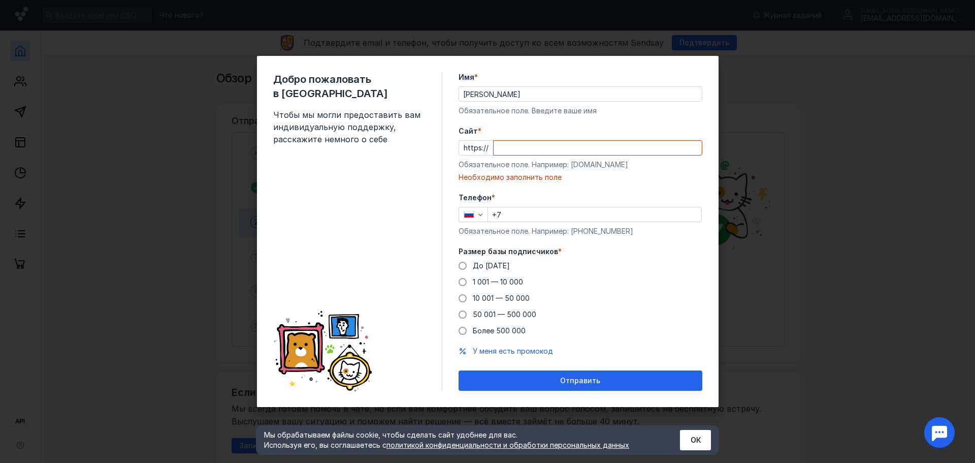
click at [474, 150] on div "https://" at bounding box center [581, 147] width 244 height 15
click at [507, 147] on input "Cайт *" at bounding box center [598, 148] width 208 height 14
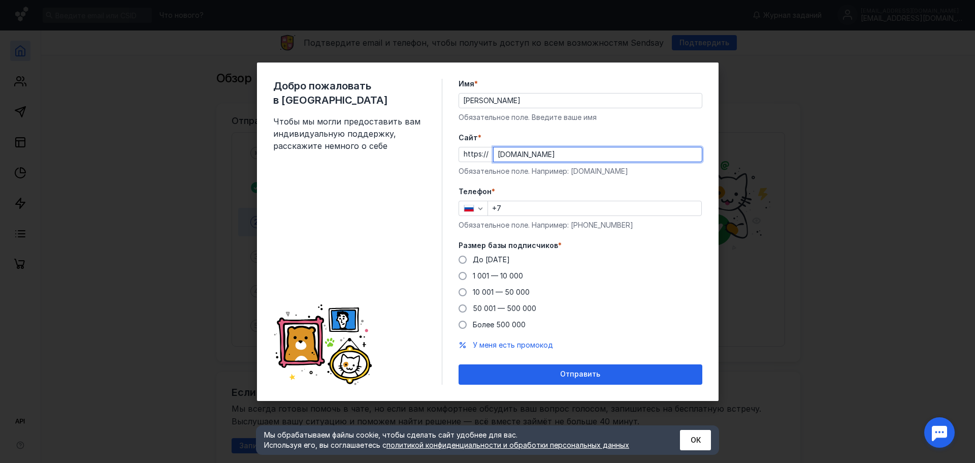
type input "[DOMAIN_NAME]"
click at [518, 206] on input "+7" at bounding box center [594, 208] width 213 height 14
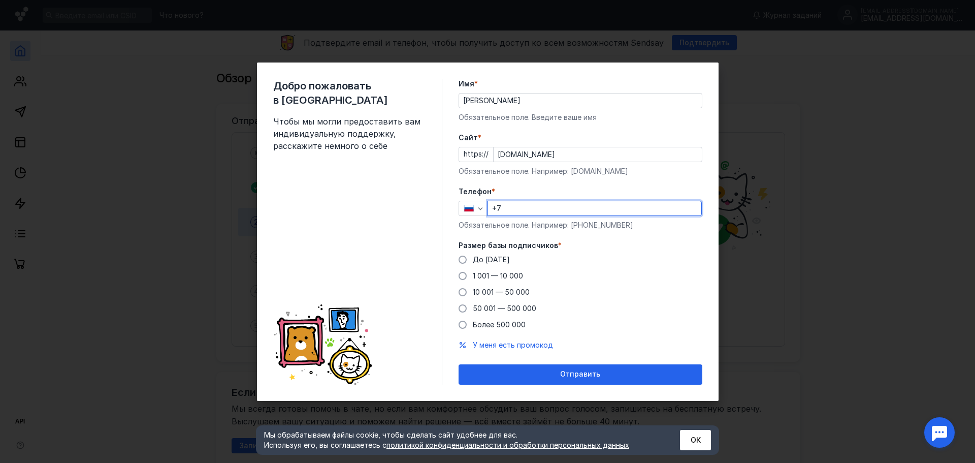
type input "[PHONE_NUMBER]"
click at [464, 258] on span at bounding box center [463, 259] width 8 height 8
click at [0, 0] on input "До [DATE]" at bounding box center [0, 0] width 0 height 0
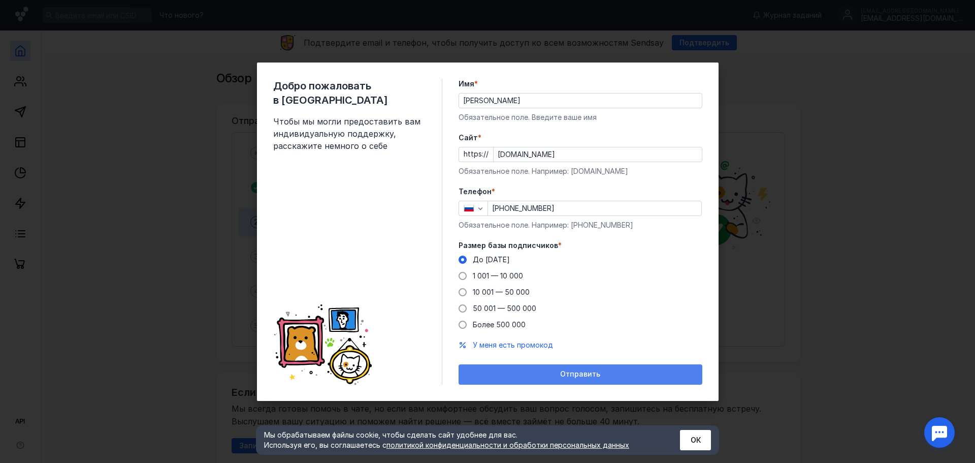
click at [589, 374] on span "Отправить" at bounding box center [580, 374] width 40 height 9
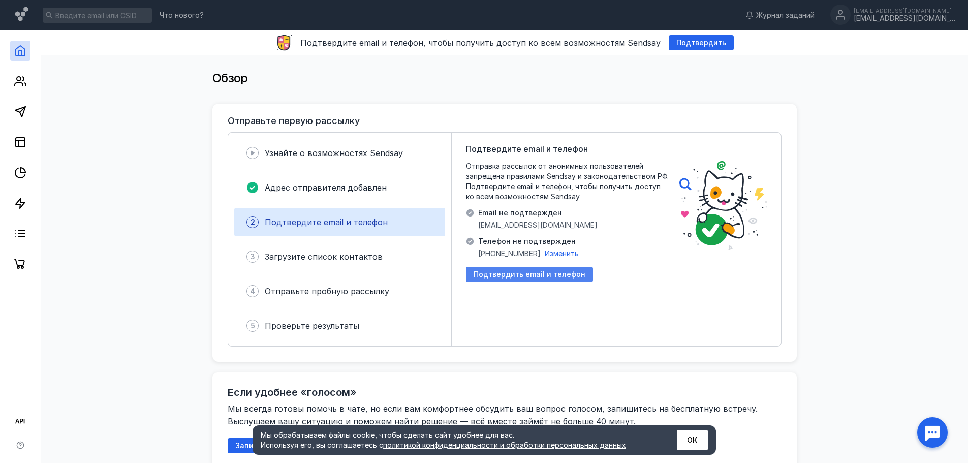
click at [524, 272] on span "Подтвердить email и телефон" at bounding box center [529, 274] width 112 height 9
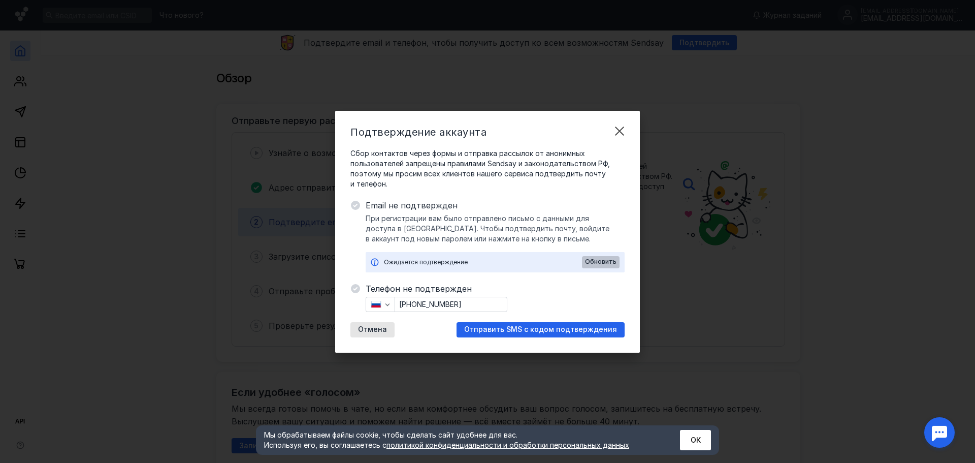
click at [605, 258] on span "Обновить" at bounding box center [600, 261] width 31 height 7
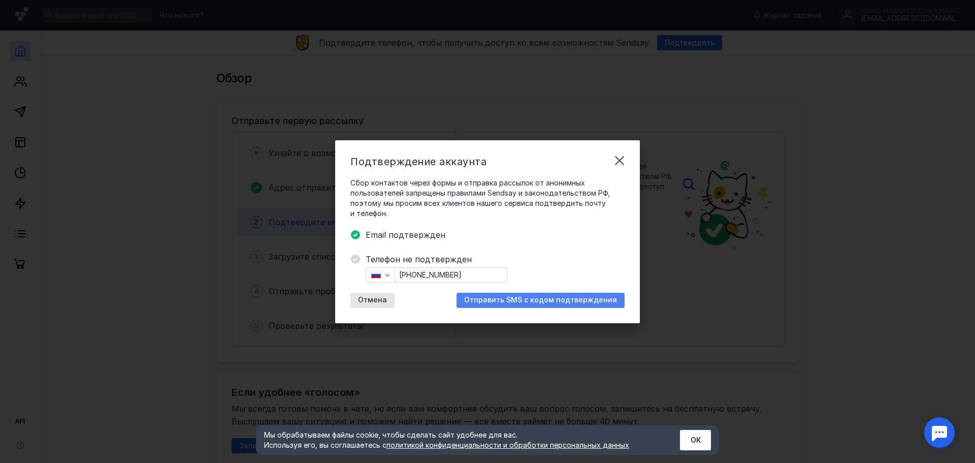
click at [516, 301] on span "Отправить SMS с кодом подтверждения" at bounding box center [540, 300] width 153 height 9
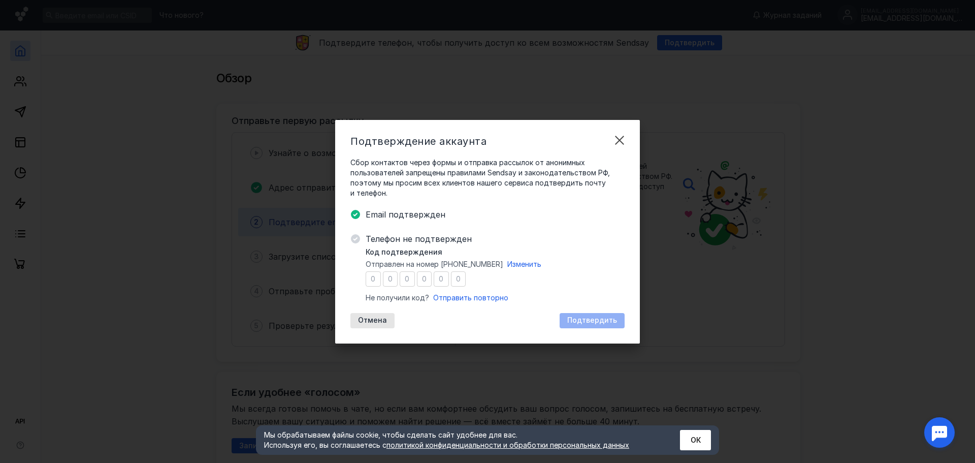
type input "7"
type input "6"
type input "3"
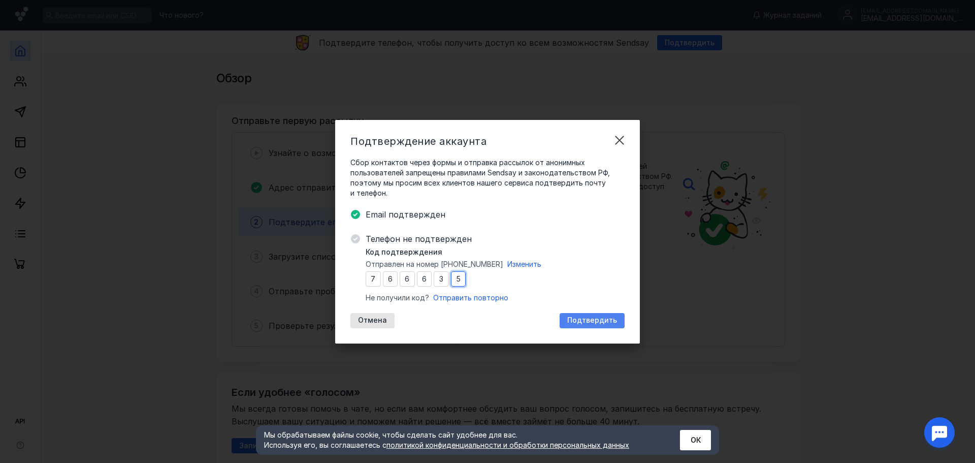
type input "5"
click at [579, 317] on span "Подтвердить" at bounding box center [592, 320] width 50 height 9
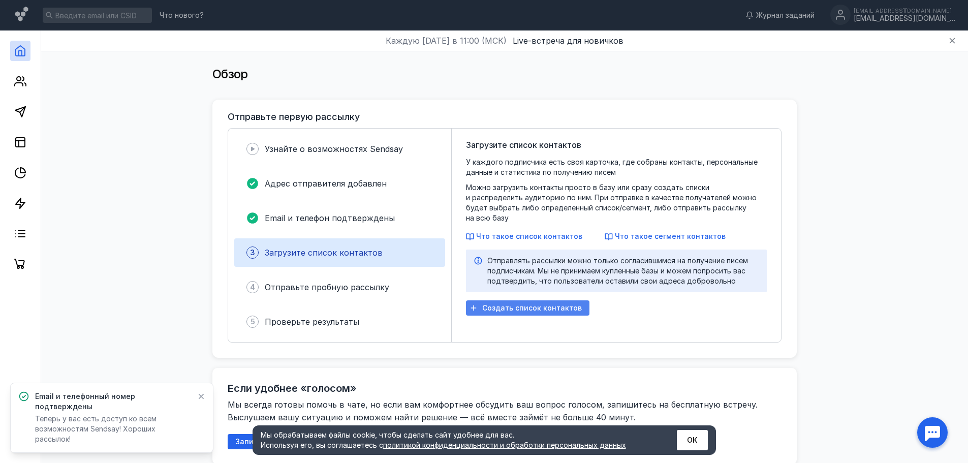
click at [514, 304] on span "Создать список контактов" at bounding box center [532, 308] width 100 height 9
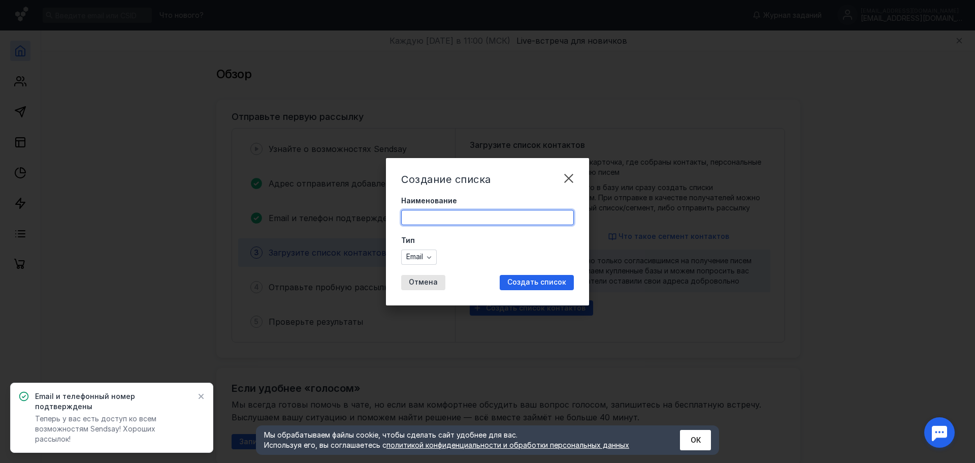
click at [428, 219] on input "Наименование" at bounding box center [488, 217] width 172 height 14
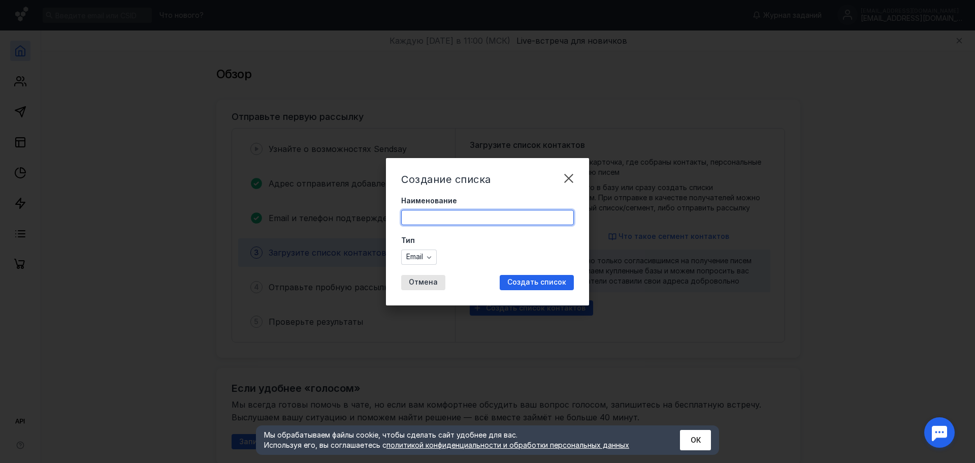
click at [422, 255] on div "Тип Email" at bounding box center [487, 249] width 173 height 29
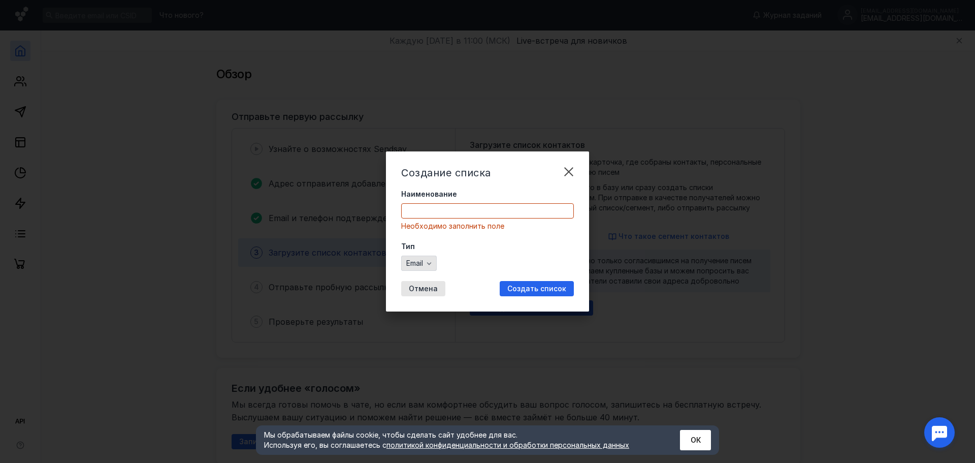
click at [426, 261] on icon "button" at bounding box center [429, 263] width 8 height 8
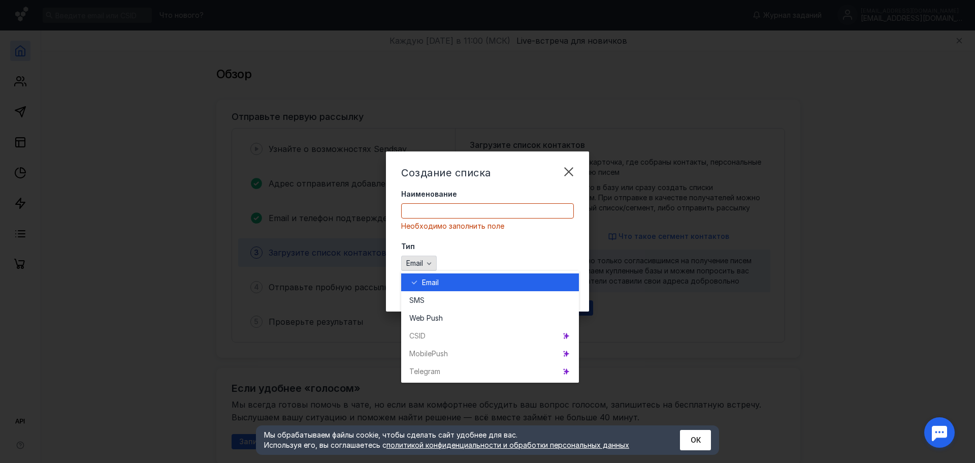
click at [426, 261] on icon "button" at bounding box center [429, 263] width 8 height 8
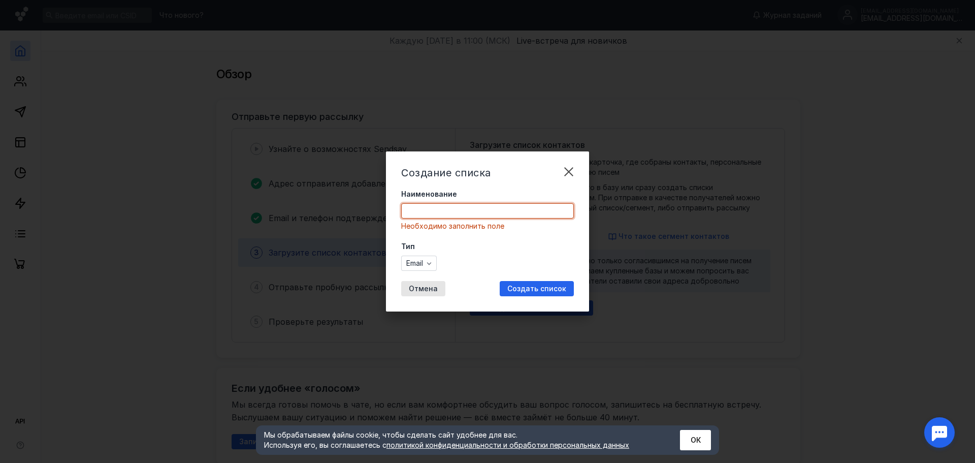
click at [429, 212] on input "Наименование" at bounding box center [488, 211] width 172 height 14
click at [425, 208] on input "Наименование" at bounding box center [488, 211] width 172 height 14
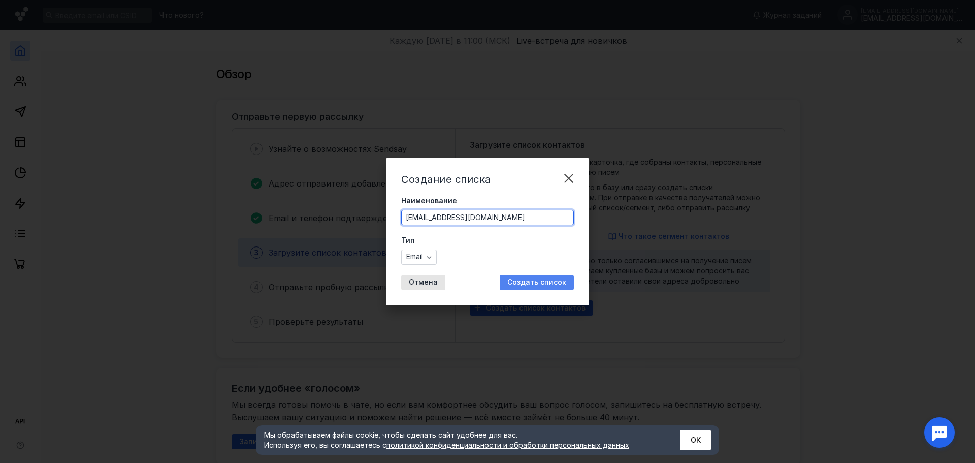
type input "[EMAIL_ADDRESS][DOMAIN_NAME]"
click at [524, 283] on span "Создать список" at bounding box center [536, 282] width 59 height 9
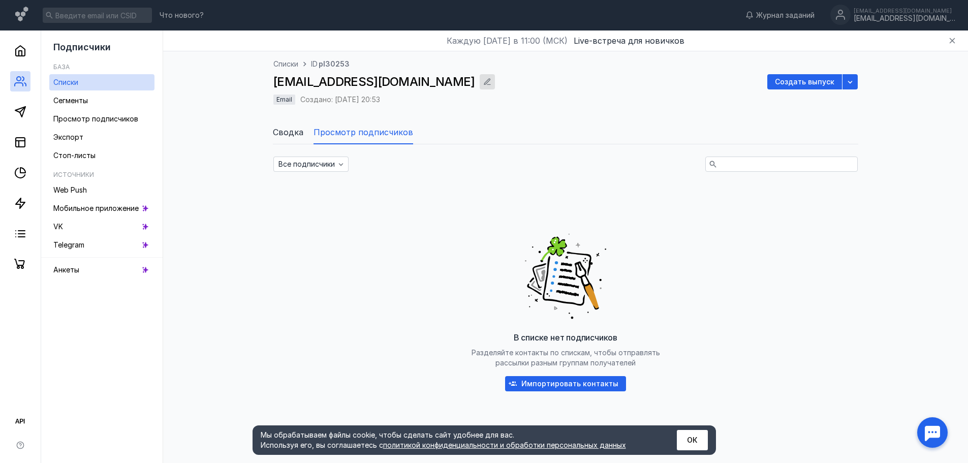
click at [483, 83] on icon "button" at bounding box center [487, 82] width 8 height 8
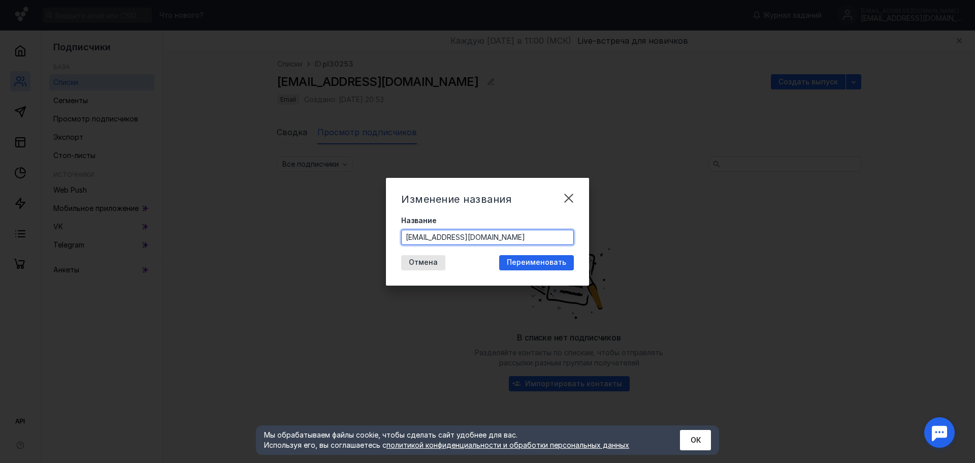
drag, startPoint x: 491, startPoint y: 232, endPoint x: 366, endPoint y: 215, distance: 126.1
click at [372, 219] on div "Изменение названия Название [EMAIL_ADDRESS][DOMAIN_NAME] Отмена Переименовать" at bounding box center [487, 231] width 975 height 463
type input "test"
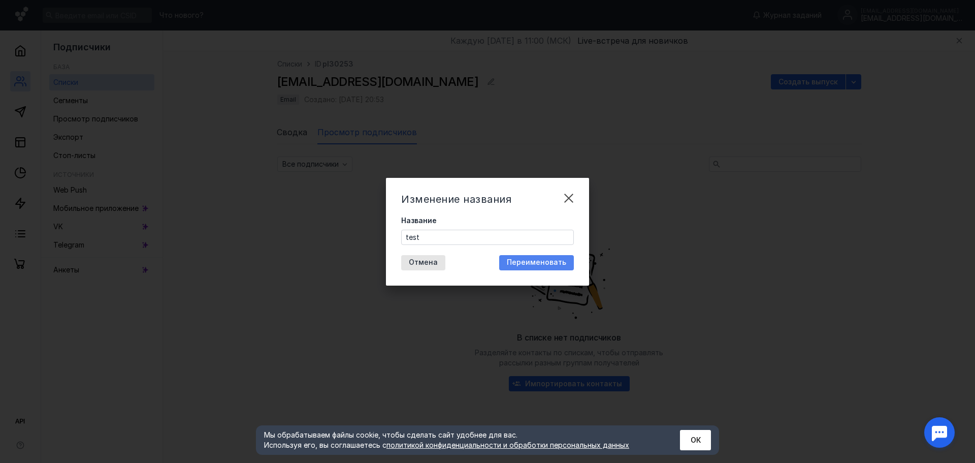
click at [529, 265] on span "Переименовать" at bounding box center [536, 262] width 59 height 9
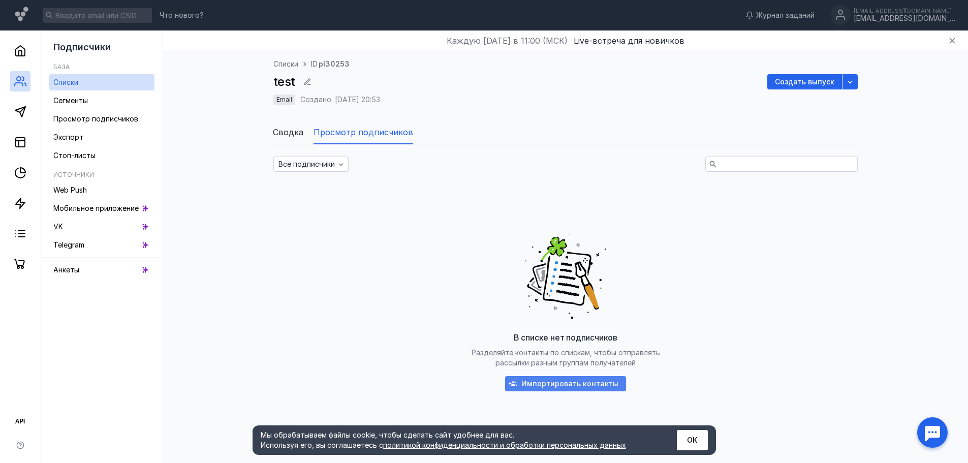
click at [575, 381] on span "Импортировать контакты" at bounding box center [569, 383] width 97 height 9
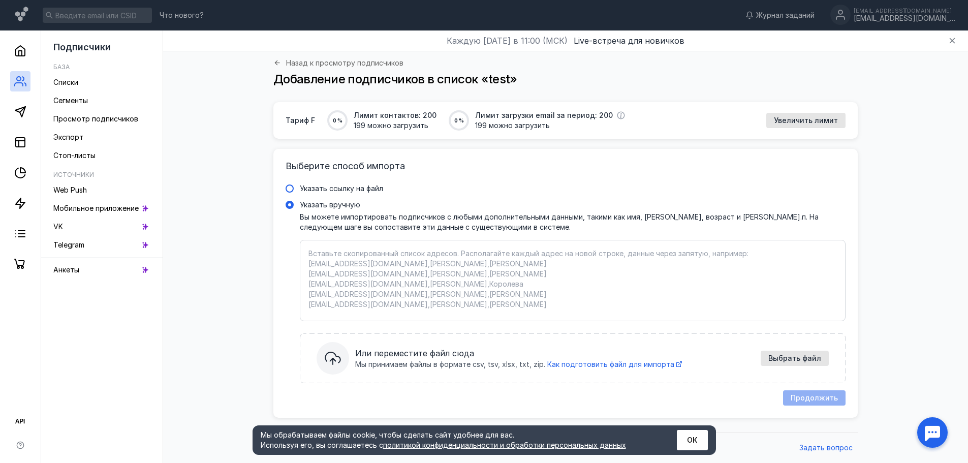
click at [290, 185] on span at bounding box center [289, 188] width 8 height 8
click at [0, 0] on input "Указать ссылку на файл" at bounding box center [0, 0] width 0 height 0
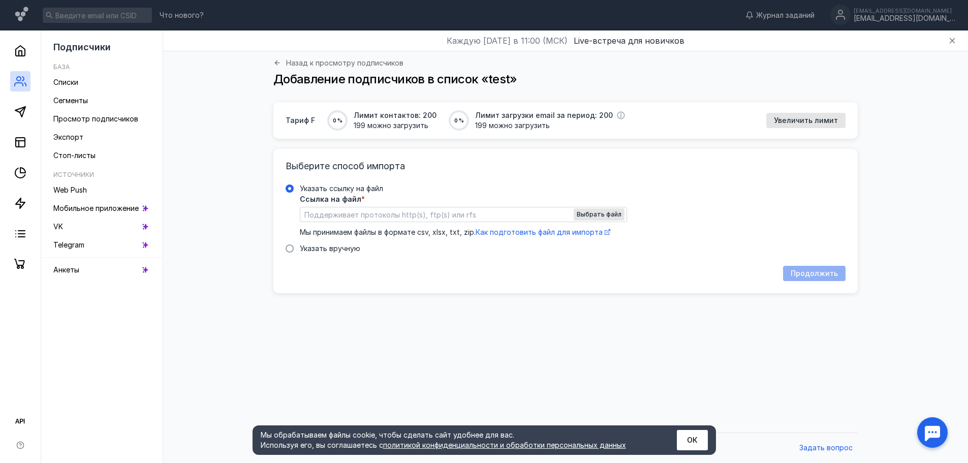
click at [361, 211] on input "Указать ссылку на файл Ссылка на файл * Выбрать файл Мы принимаем файлы в форма…" at bounding box center [463, 214] width 326 height 14
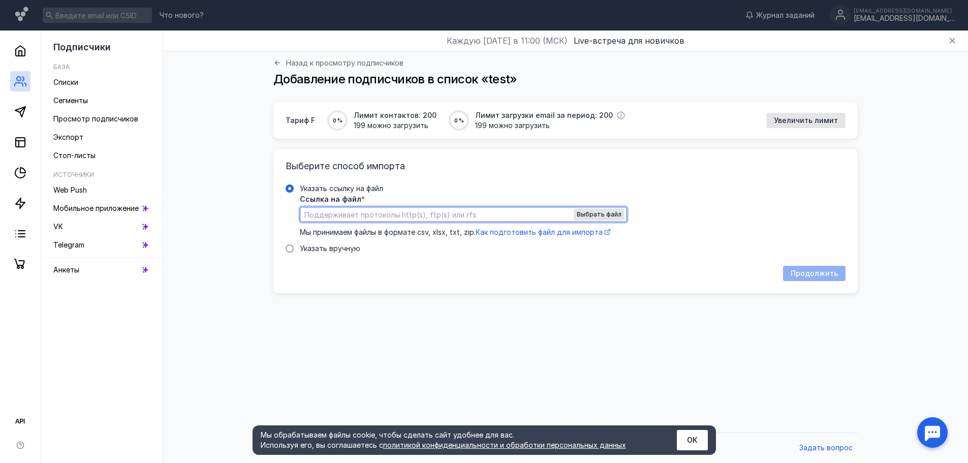
paste input "[URL][DOMAIN_NAME]"
type input "[URL][DOMAIN_NAME]"
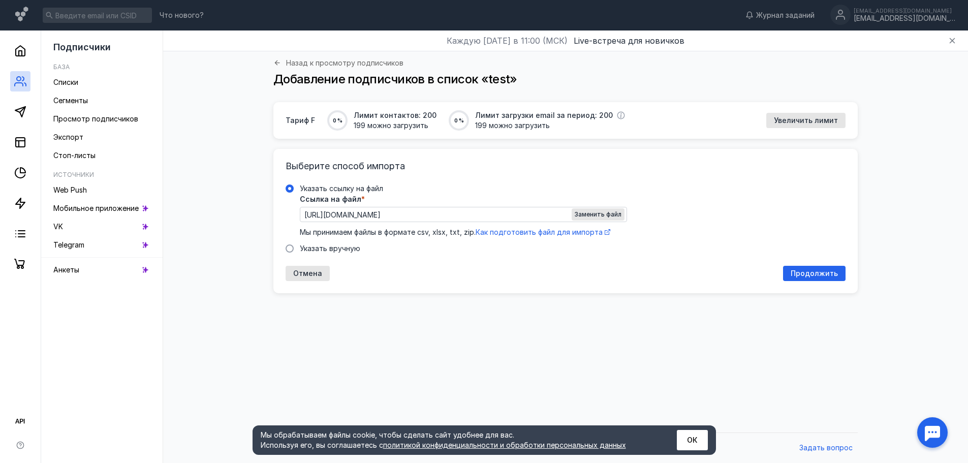
click at [691, 203] on div "Ссылка на файл * [URL][DOMAIN_NAME] Заменить файл Мы принимаем файлы в формате …" at bounding box center [572, 217] width 545 height 42
click at [0, 0] on input "Указать ссылку на файл" at bounding box center [0, 0] width 0 height 0
click at [795, 275] on span "Продолжить" at bounding box center [813, 273] width 47 height 9
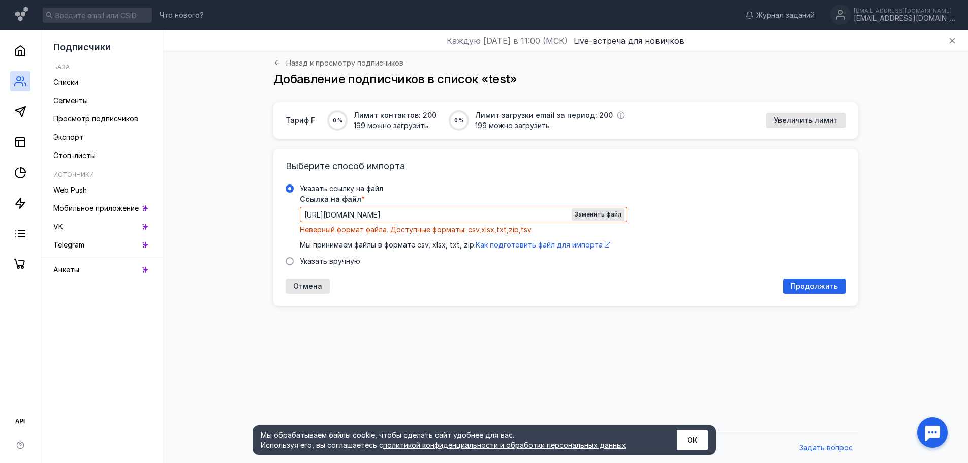
click at [532, 212] on input "[URL][DOMAIN_NAME]" at bounding box center [463, 214] width 326 height 14
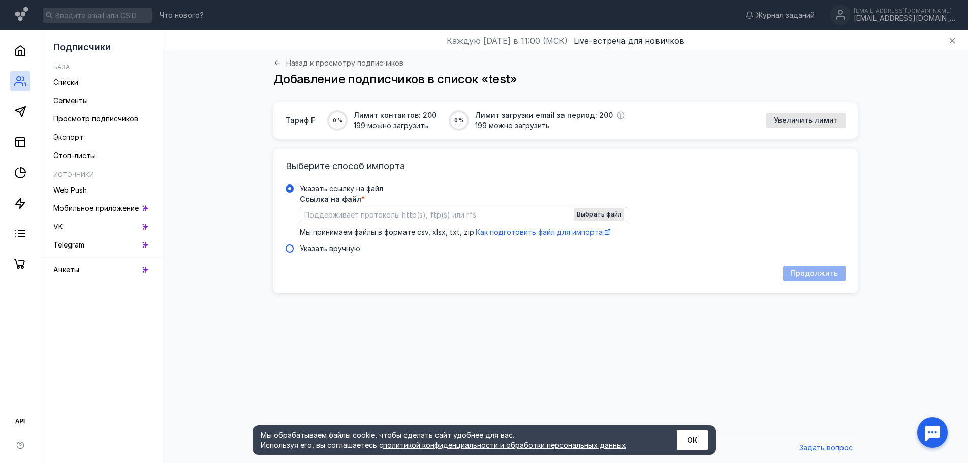
click at [292, 245] on span at bounding box center [289, 248] width 8 height 8
click at [0, 0] on input "Указать вручную" at bounding box center [0, 0] width 0 height 0
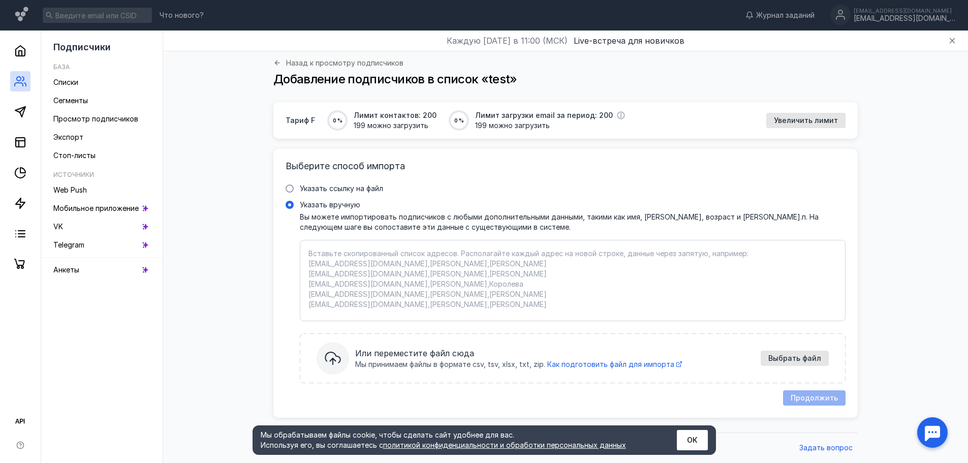
click at [404, 274] on textarea "Указать вручную Вы можете импортировать подписчиков с любыми дополнительными да…" at bounding box center [572, 280] width 528 height 64
paste textarea "lo-ipsu@dolors.am "cons@adipis.el (seddo) eiusmo@tempor.in (utlaboree dolor)" m…"
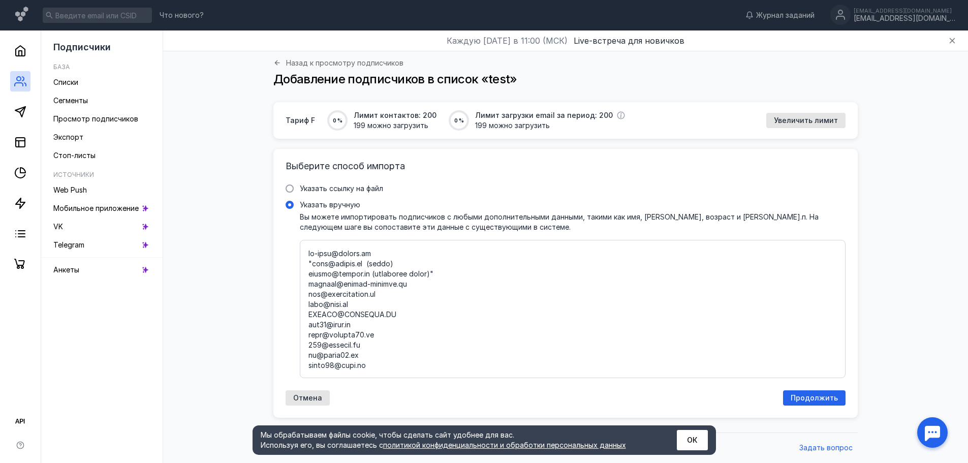
scroll to position [1067, 0]
type textarea "lo-ipsu@dolors.am "cons@adipis.el (seddo) eiusmo@tempor.in (utlaboree dolor)" m…"
click at [803, 400] on span "Продолжить" at bounding box center [813, 398] width 47 height 9
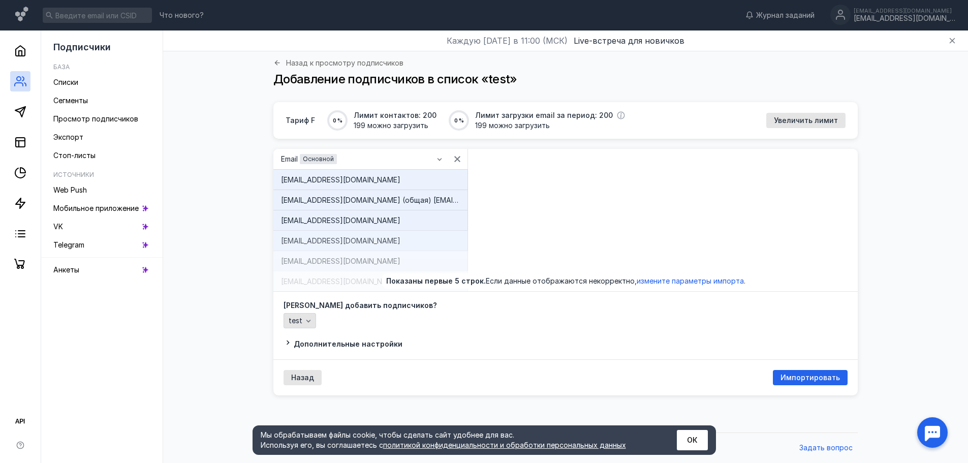
click at [304, 322] on icon "button" at bounding box center [308, 320] width 8 height 8
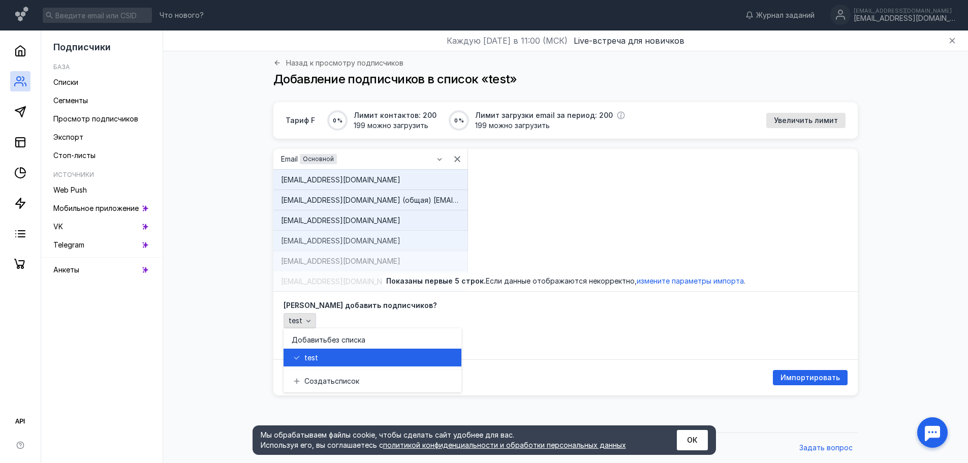
click at [304, 322] on icon "button" at bounding box center [308, 320] width 8 height 8
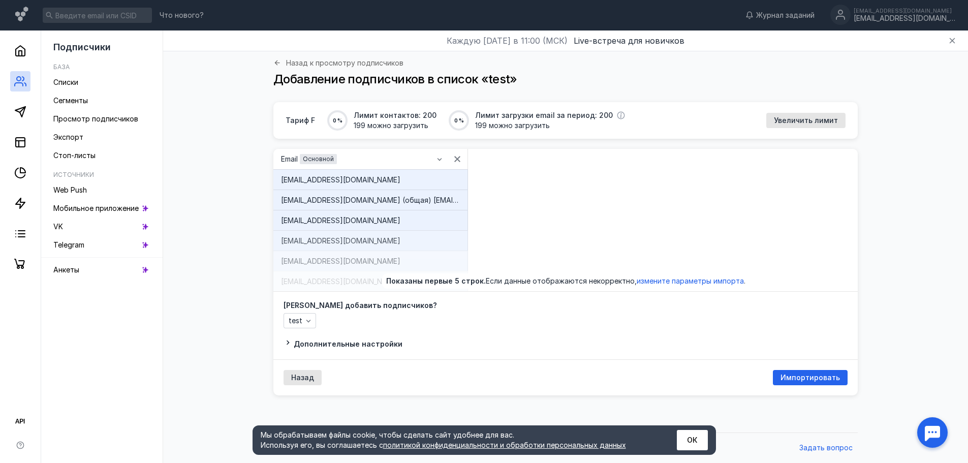
click at [385, 343] on span "Дополнительные настройки" at bounding box center [348, 343] width 109 height 9
